Goal: Obtain resource: Download file/media

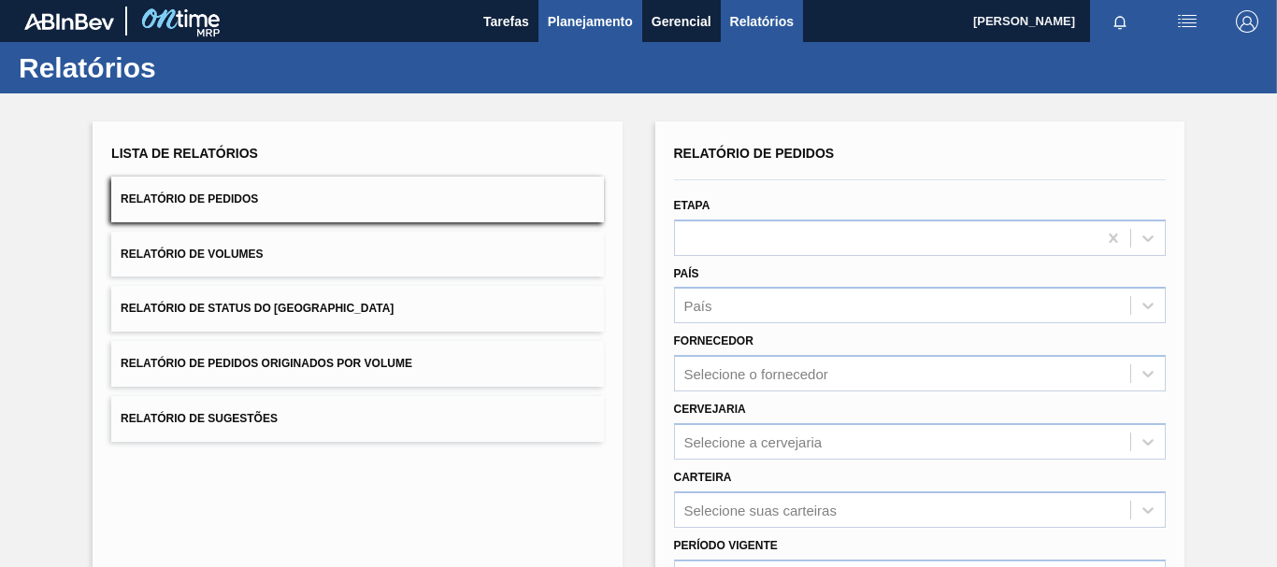
click at [608, 16] on span "Planejamento" at bounding box center [590, 21] width 85 height 22
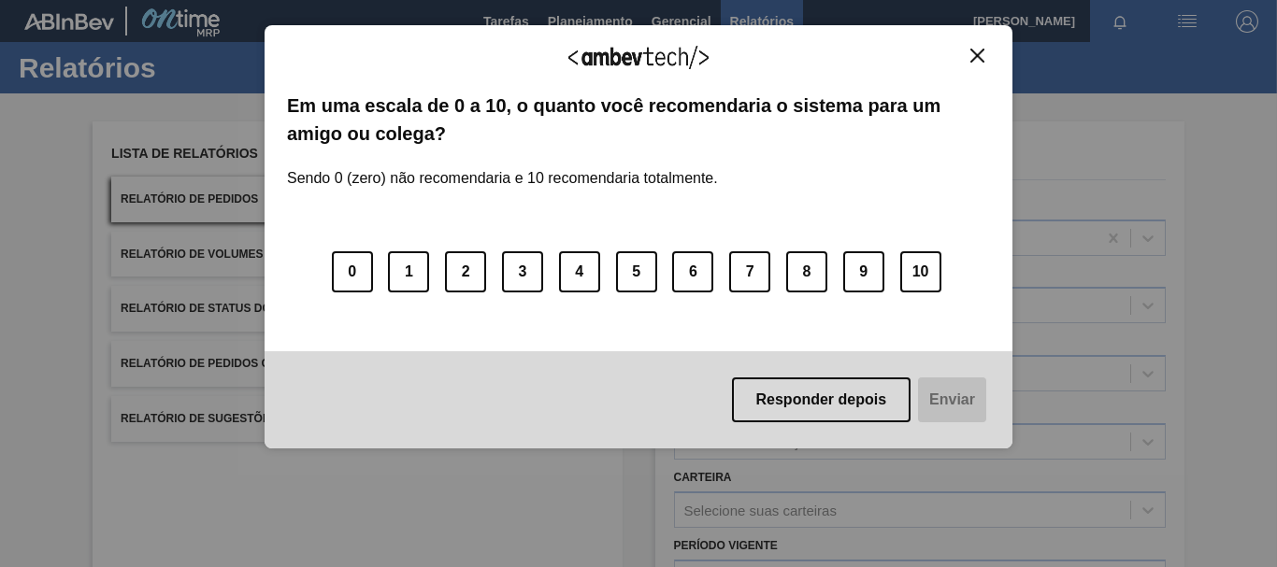
click at [871, 120] on div "Agradecemos seu feedback! Em uma escala de 0 a 10, o quanto você recomendaria o…" at bounding box center [639, 237] width 748 height 424
click at [972, 59] on img "Close" at bounding box center [977, 56] width 14 height 14
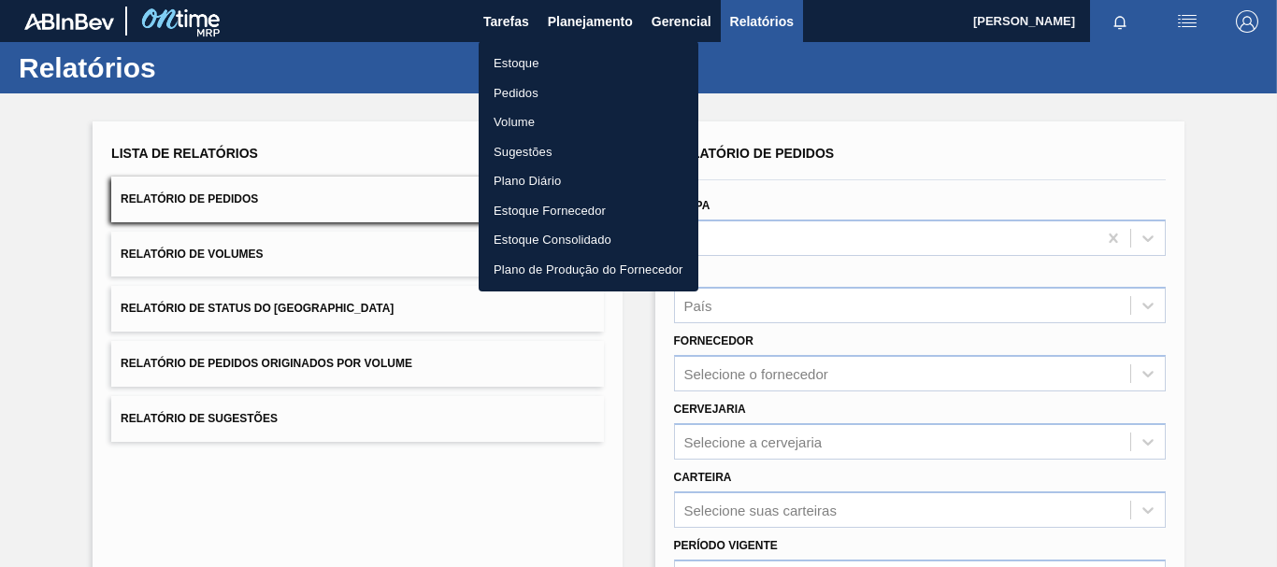
click at [915, 389] on div at bounding box center [638, 283] width 1277 height 567
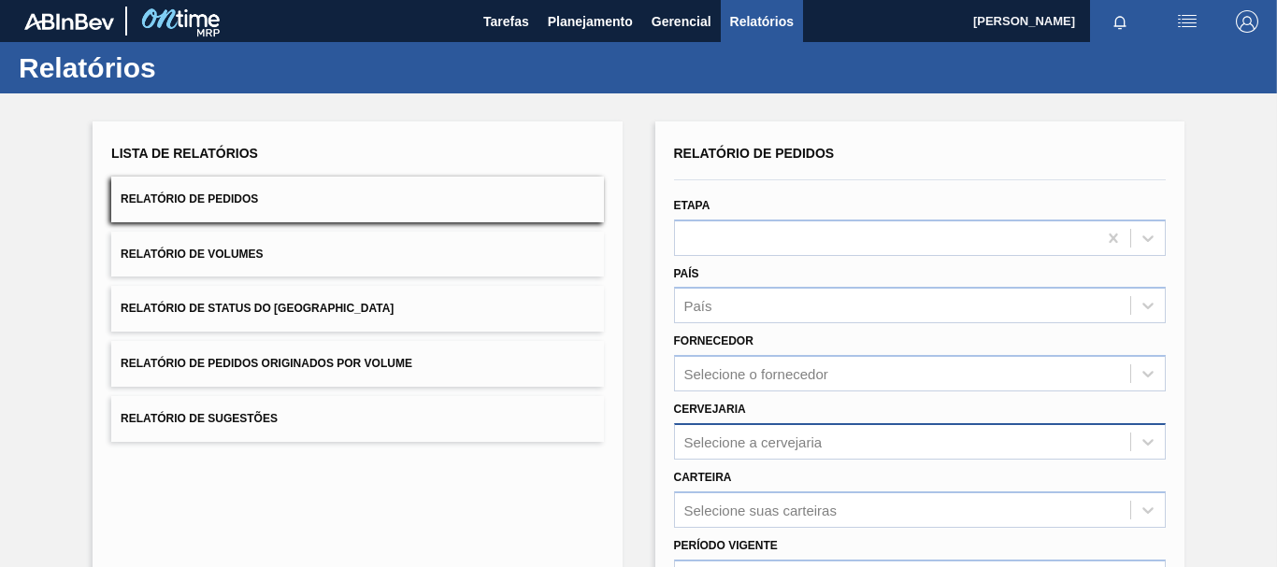
scroll to position [187, 0]
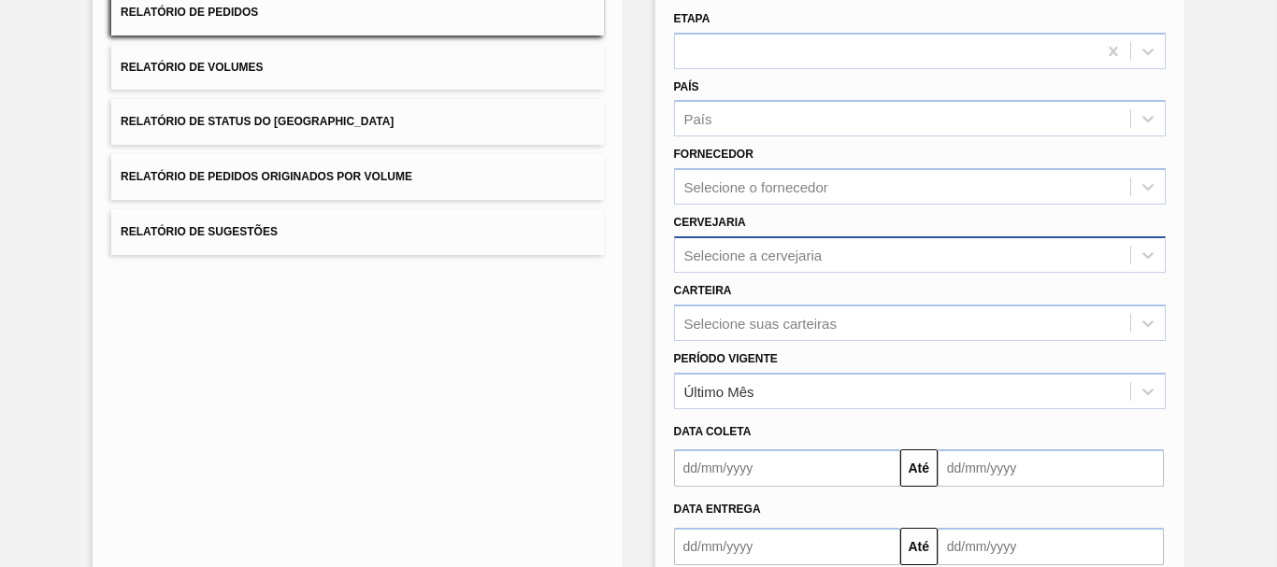
click at [742, 245] on div "Selecione a cervejaria" at bounding box center [902, 254] width 455 height 27
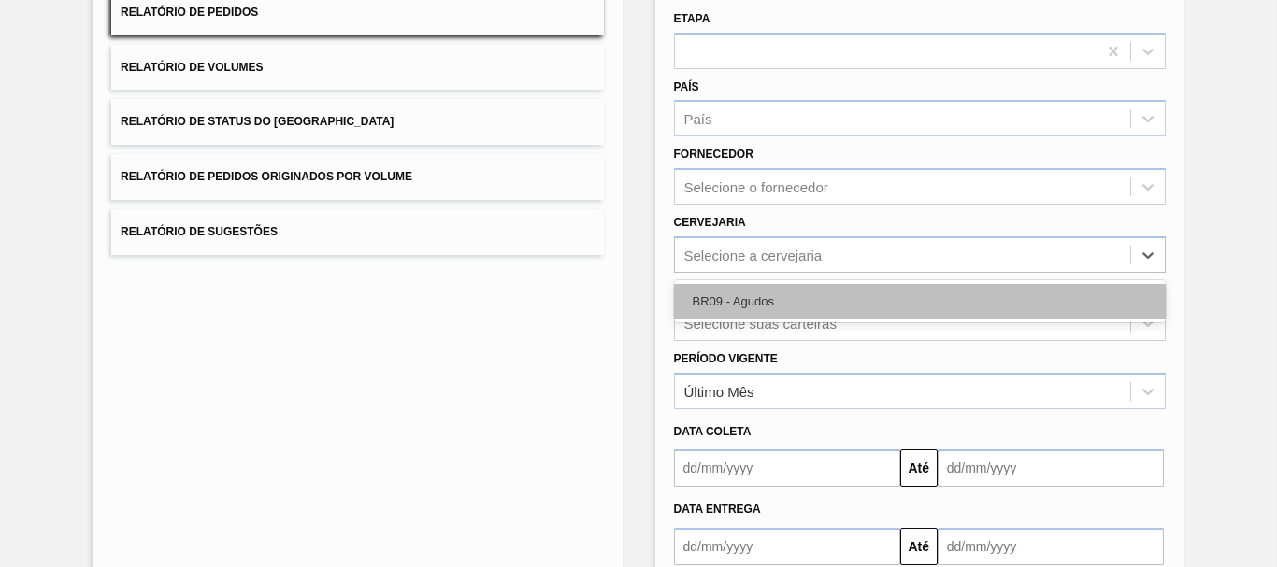
click at [722, 286] on div "BR09 - Agudos" at bounding box center [920, 301] width 492 height 35
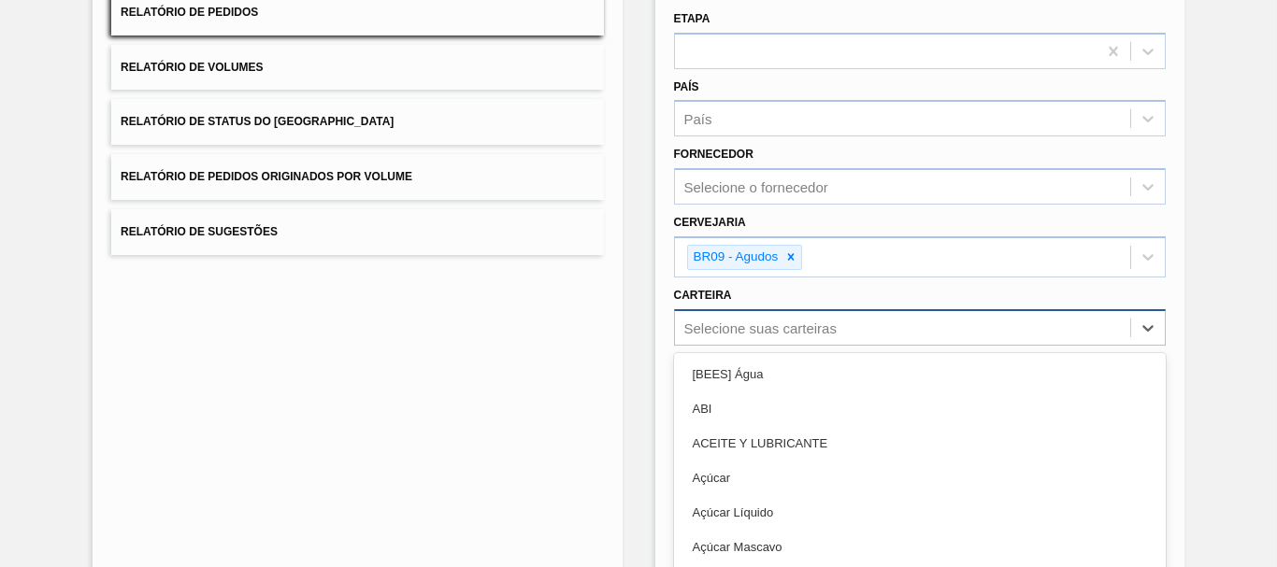
click at [730, 325] on div "option ABI focused, 2 of 101. 101 results available. Use Up and Down to choose …" at bounding box center [920, 327] width 492 height 36
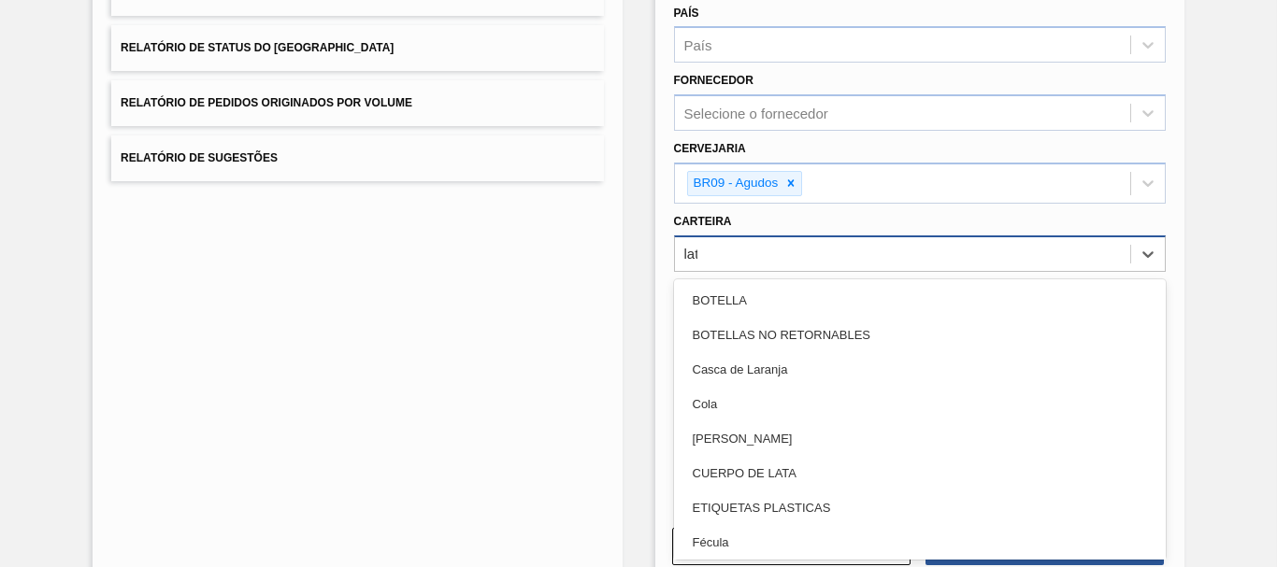
type input "lata"
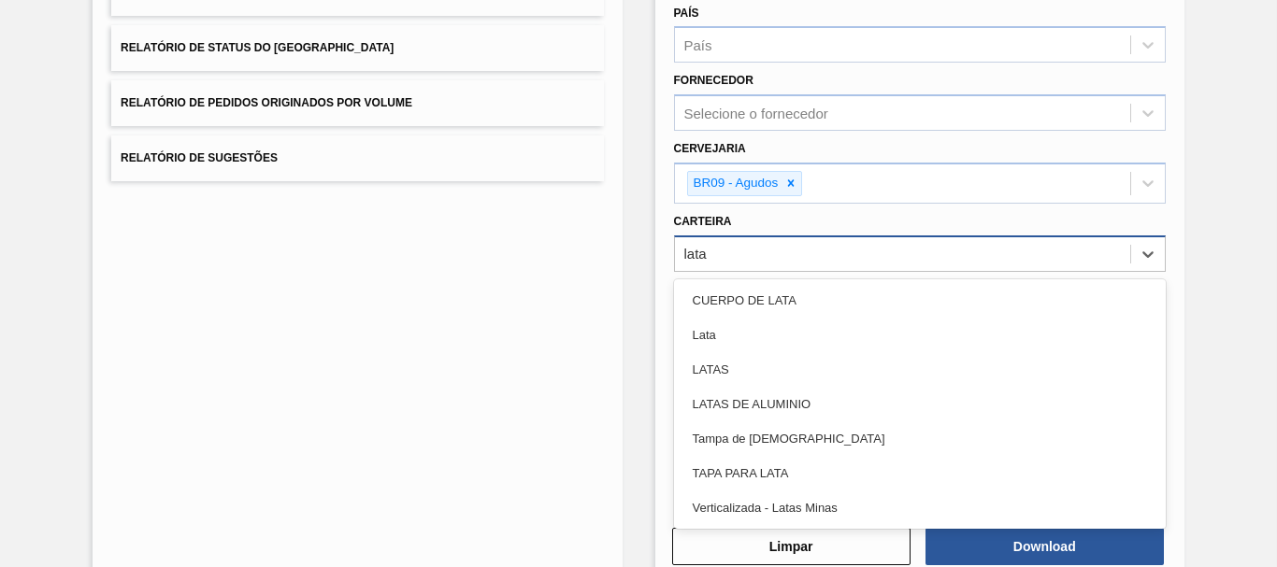
click at [730, 325] on div "Lata" at bounding box center [920, 335] width 492 height 35
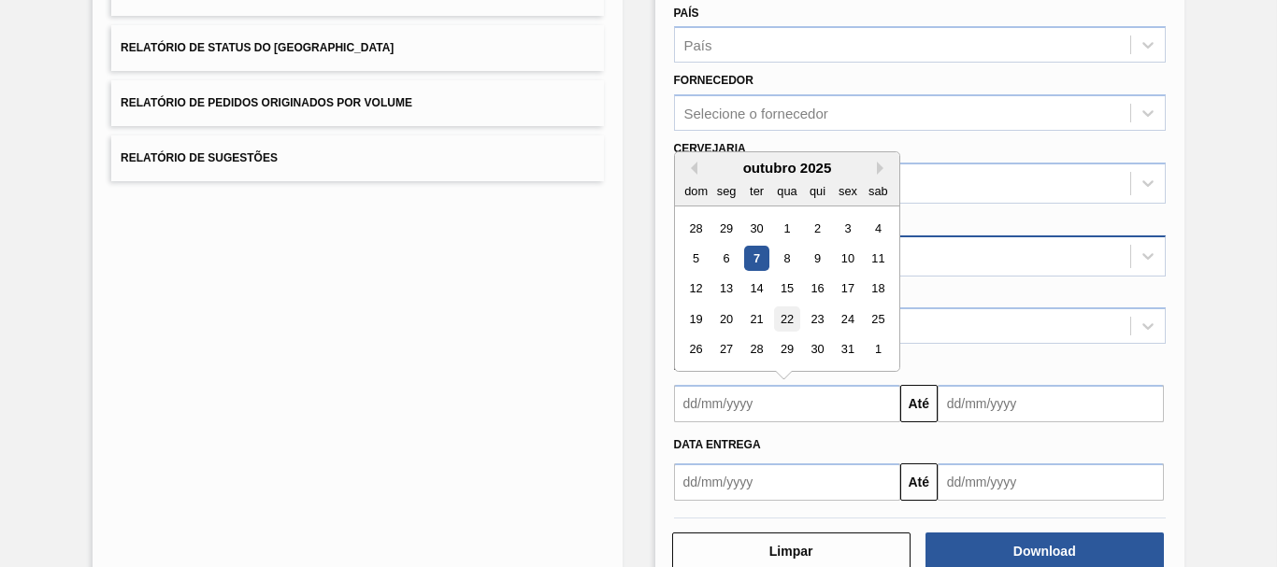
drag, startPoint x: 750, startPoint y: 402, endPoint x: 780, endPoint y: 327, distance: 80.5
click at [750, 402] on input "text" at bounding box center [787, 403] width 226 height 37
click at [696, 165] on div "outubro 2025" at bounding box center [787, 168] width 224 height 16
click at [694, 165] on button "Previous Month" at bounding box center [690, 168] width 13 height 13
click at [717, 283] on div "15" at bounding box center [725, 289] width 25 height 25
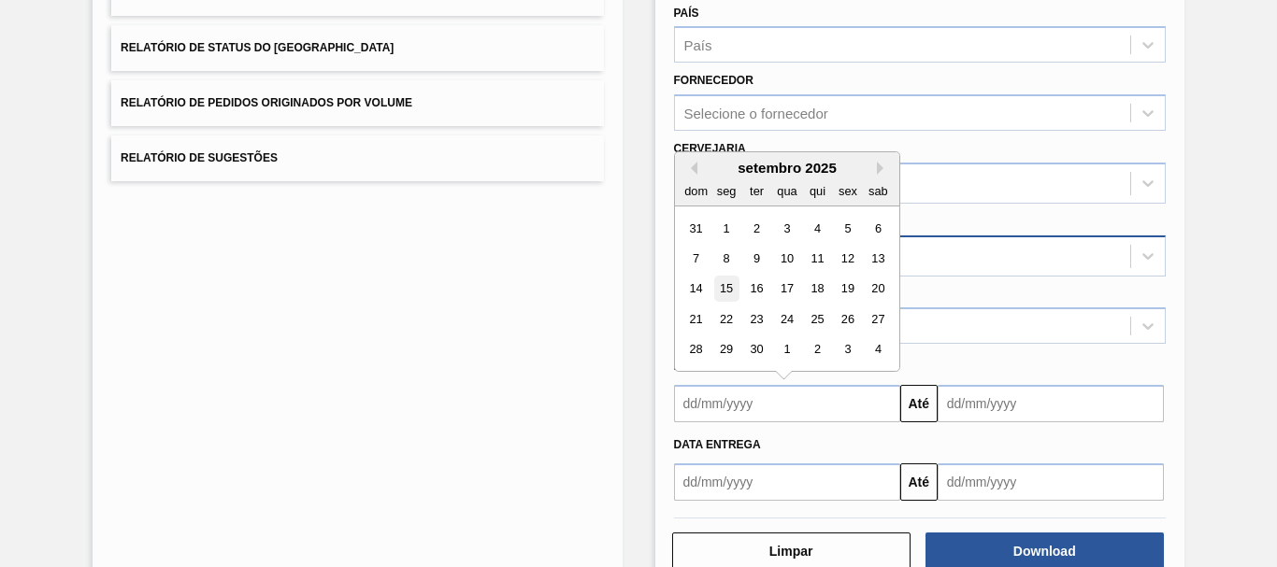
type input "[DATE]"
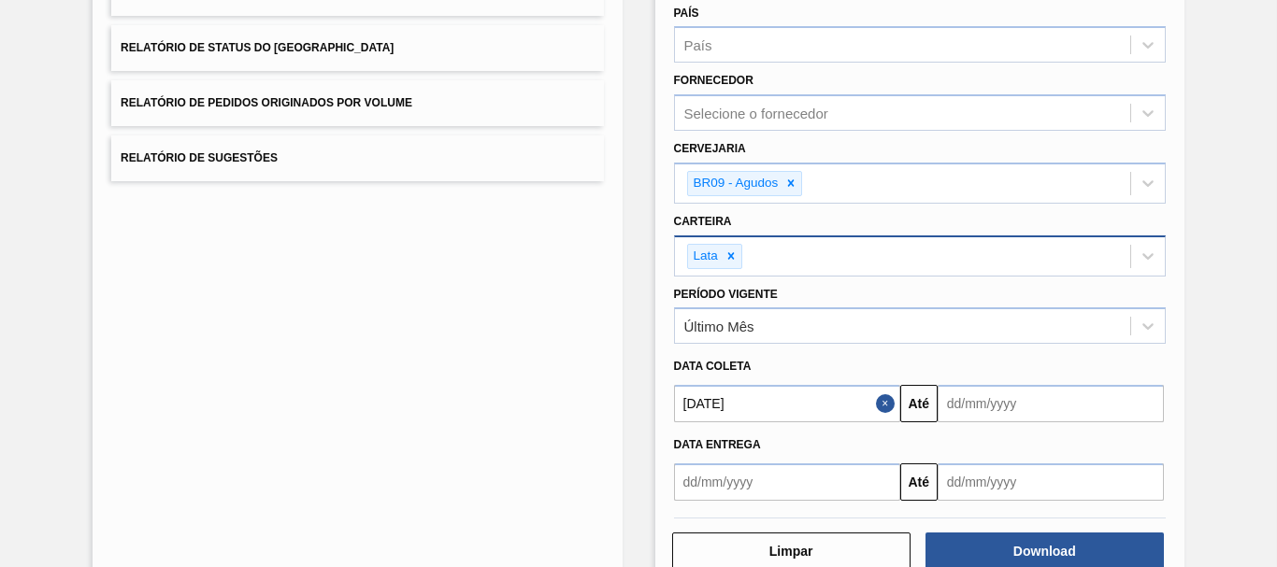
click at [1019, 405] on input "text" at bounding box center [1051, 403] width 226 height 37
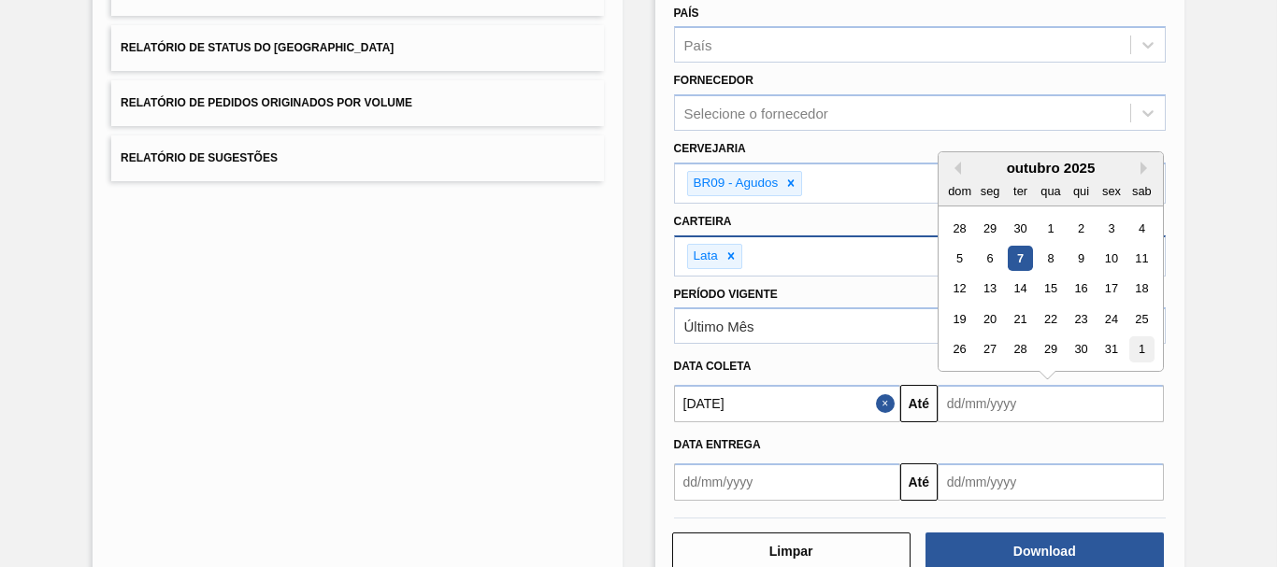
click at [1142, 351] on div "1" at bounding box center [1141, 349] width 25 height 25
type input "[DATE]"
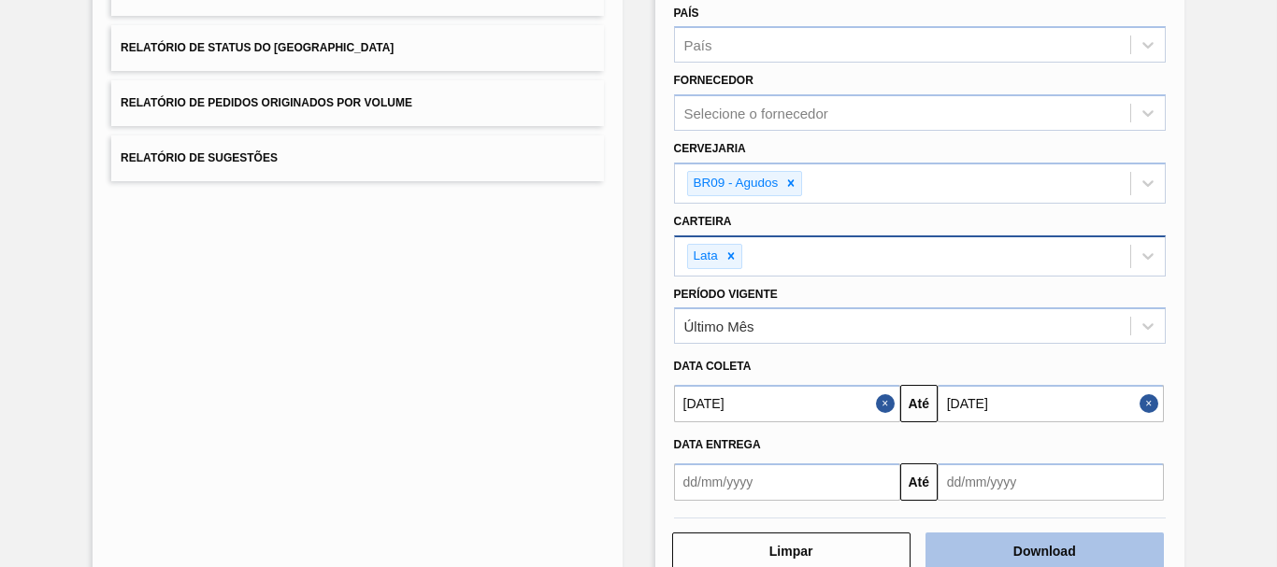
click at [948, 538] on button "Download" at bounding box center [1044, 551] width 238 height 37
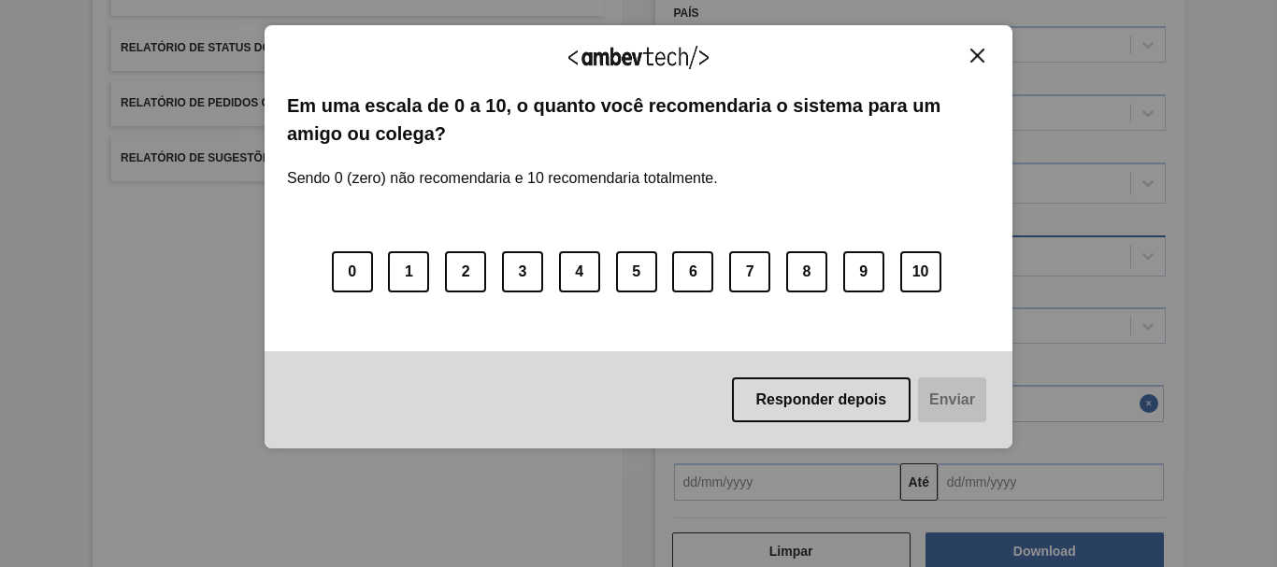
click at [974, 58] on img "Close" at bounding box center [977, 56] width 14 height 14
